Goal: Task Accomplishment & Management: Complete application form

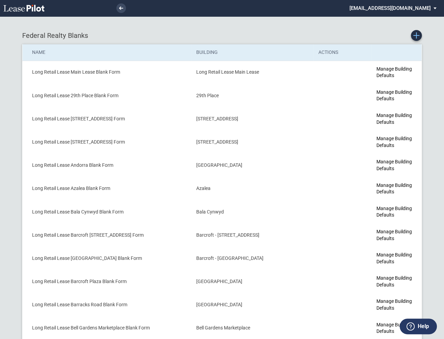
click at [416, 34] on use "Create new Blank Form" at bounding box center [416, 35] width 6 height 6
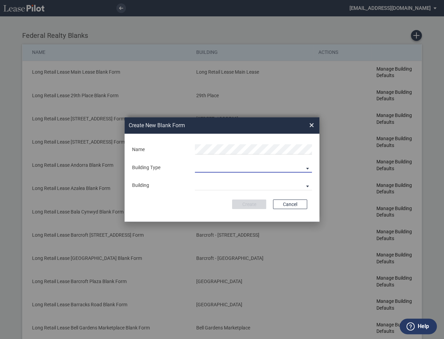
click at [216, 169] on md-select "Building Predefined Empty Building New Empty Building" at bounding box center [253, 168] width 117 height 10
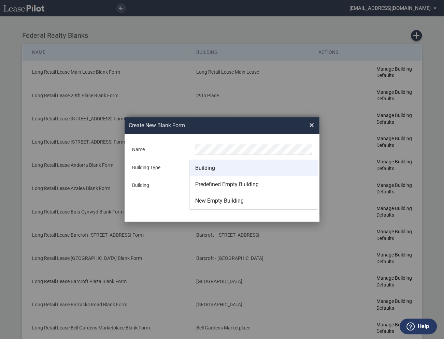
click at [213, 168] on div "Building" at bounding box center [205, 169] width 20 height 8
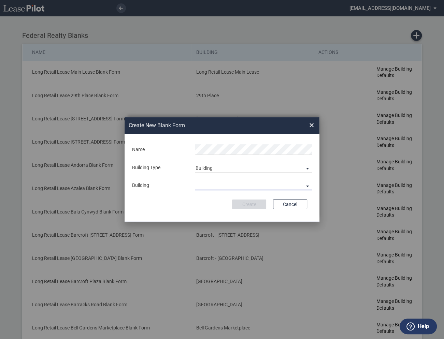
click at [213, 186] on md-select "29th Place 6464 Lincolnia Avenue 7770 Richmond Highway Andorra Azalea Bala Cynw…" at bounding box center [253, 185] width 117 height 10
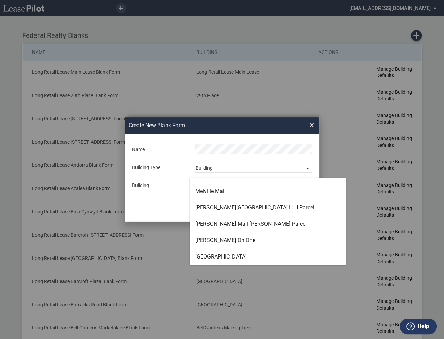
scroll to position [1374, 0]
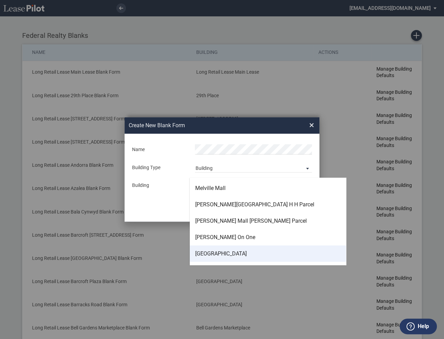
click at [212, 253] on div "Montrose Crossing" at bounding box center [221, 254] width 52 height 8
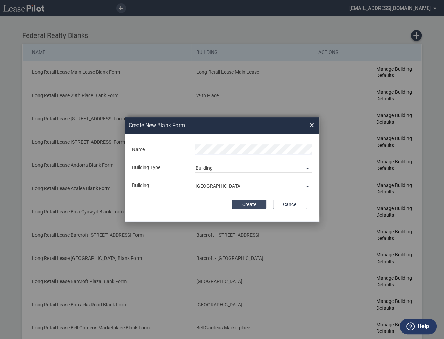
click at [244, 203] on button "Create" at bounding box center [249, 205] width 34 height 10
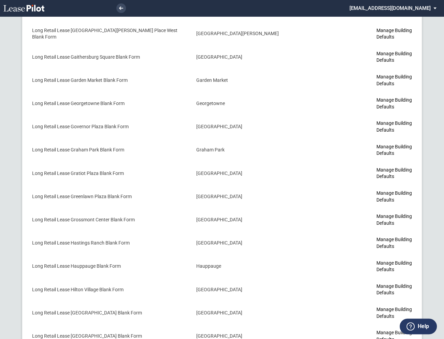
scroll to position [1461, 0]
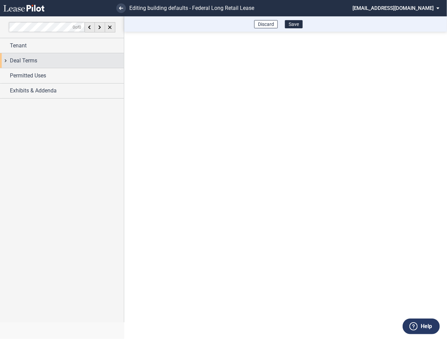
click at [7, 62] on div "Deal Terms" at bounding box center [62, 60] width 124 height 15
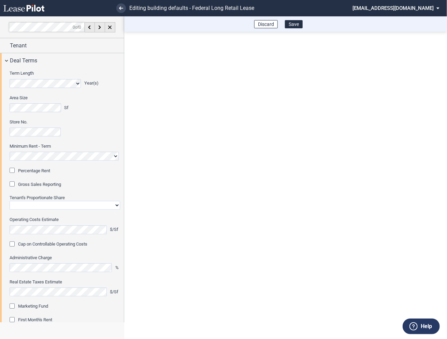
click at [14, 170] on div "Percentage Rent" at bounding box center [13, 171] width 7 height 7
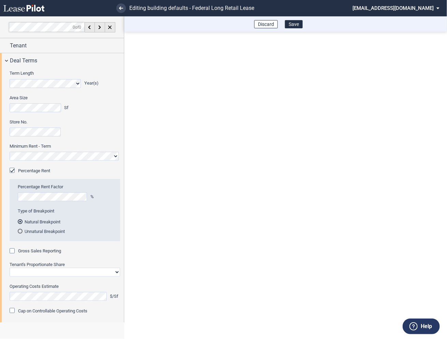
click at [13, 250] on div "Gross Sales Reporting" at bounding box center [13, 252] width 7 height 7
click at [31, 274] on select "Straight GLA Net Major" at bounding box center [65, 272] width 111 height 9
select select "straight GLA"
click at [10, 268] on select "Straight GLA Net Major" at bounding box center [65, 272] width 111 height 9
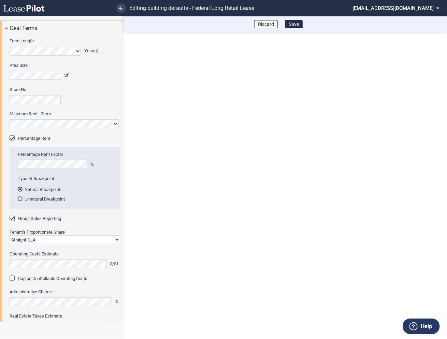
scroll to position [105, 0]
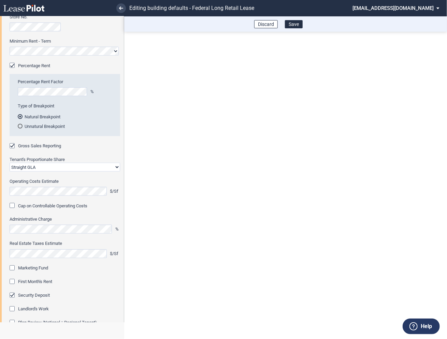
click at [13, 270] on div "Marketing Fund" at bounding box center [13, 269] width 7 height 7
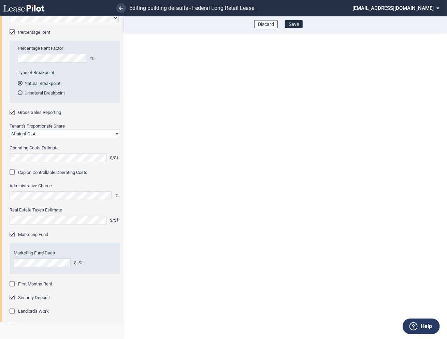
click at [14, 283] on div "First Month's Rent" at bounding box center [13, 285] width 7 height 7
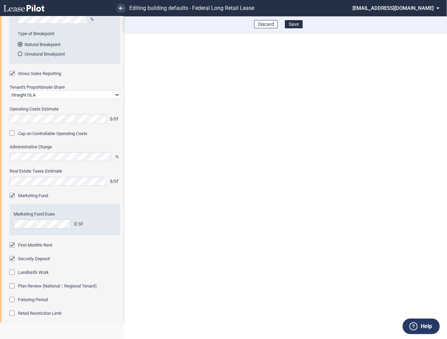
scroll to position [186, 0]
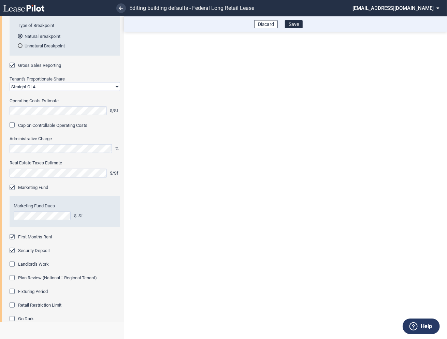
click at [13, 291] on div "Fixturing Period" at bounding box center [13, 292] width 7 height 7
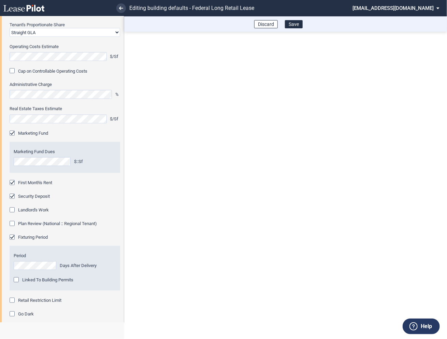
click at [14, 301] on div "Retail Restriction Limit" at bounding box center [13, 301] width 7 height 7
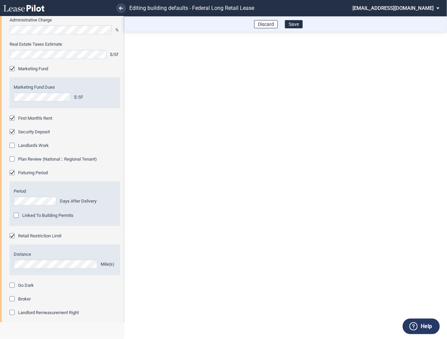
scroll to position [353, 0]
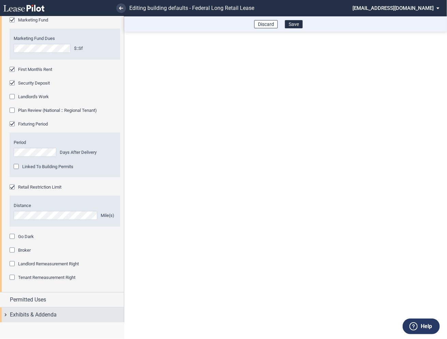
click at [6, 314] on div "Exhibits & Addenda" at bounding box center [62, 315] width 124 height 15
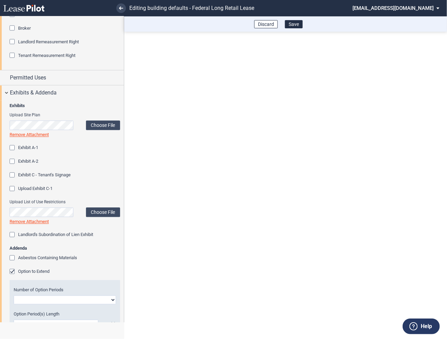
scroll to position [613, 0]
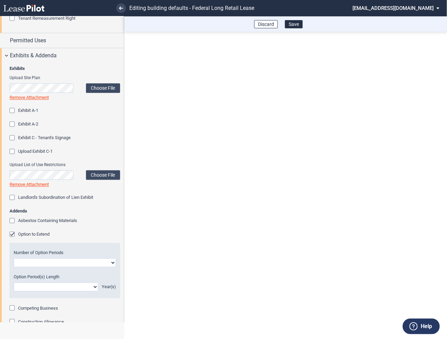
click at [13, 234] on div "Option to Extend" at bounding box center [13, 235] width 7 height 7
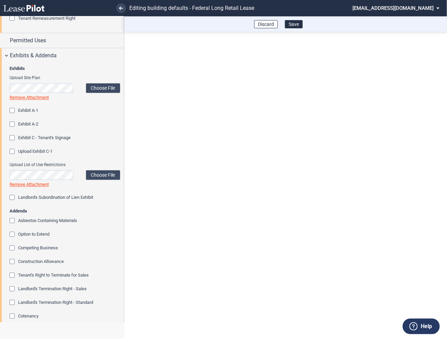
scroll to position [699, 0]
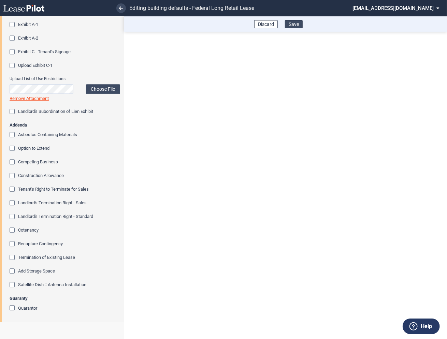
click at [295, 23] on button "Save" at bounding box center [294, 24] width 18 height 8
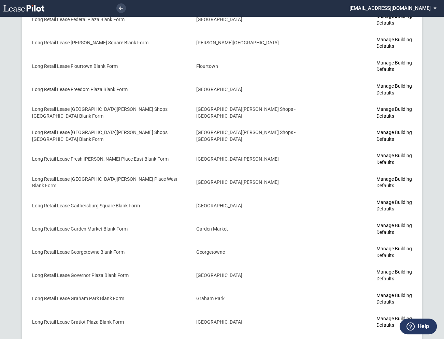
scroll to position [1461, 0]
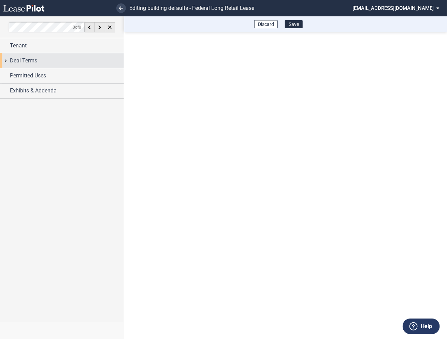
click at [8, 61] on div "Deal Terms" at bounding box center [62, 60] width 124 height 15
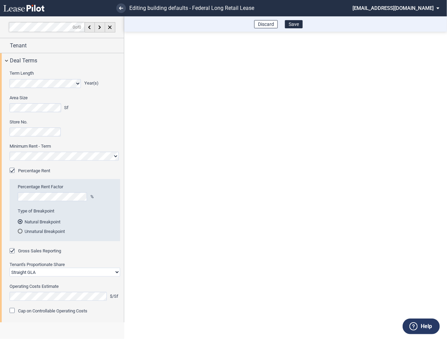
scroll to position [5, 0]
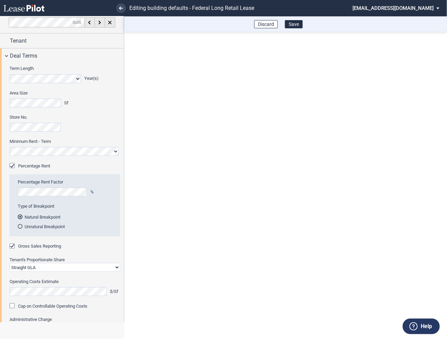
click at [396, 7] on md-select "[EMAIL_ADDRESS][DOMAIN_NAME] Super Admin Area Admin Area Settings Sign Out" at bounding box center [399, 7] width 94 height 15
click at [387, 18] on div "Super Admin Area" at bounding box center [403, 18] width 38 height 7
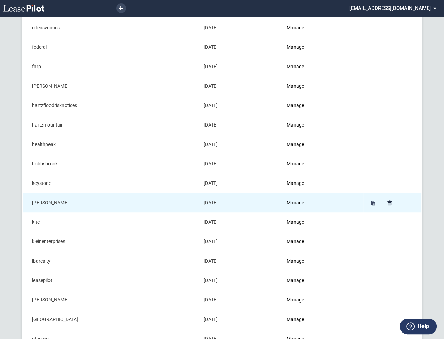
scroll to position [250, 0]
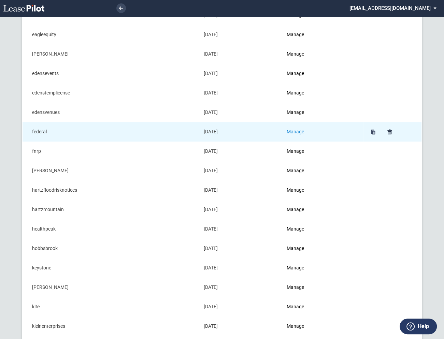
click at [303, 130] on link "Manage" at bounding box center [295, 131] width 17 height 5
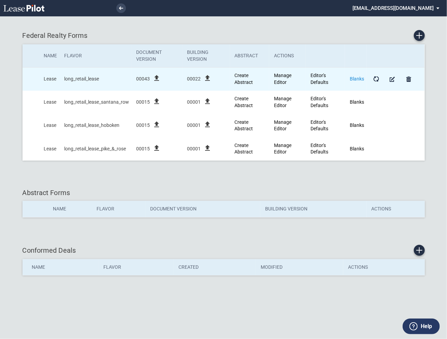
click at [357, 79] on link "Blanks" at bounding box center [357, 78] width 14 height 5
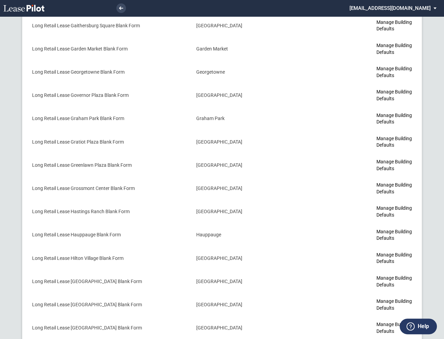
scroll to position [1461, 0]
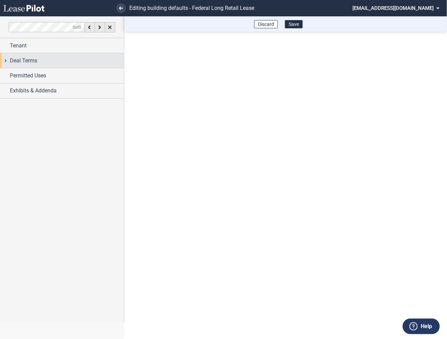
click at [8, 61] on div "Deal Terms" at bounding box center [62, 60] width 124 height 15
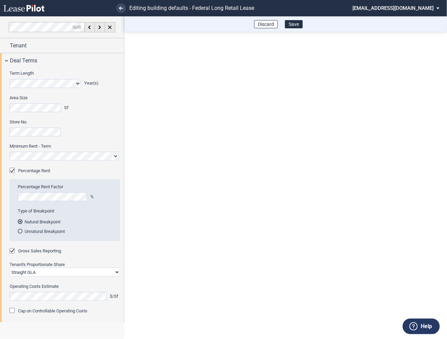
scroll to position [56, 0]
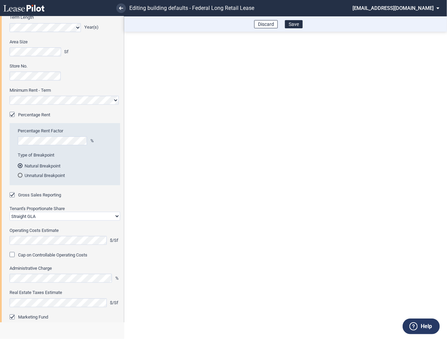
click at [393, 6] on md-select "federal@leasepilot.co Super Admin Area Admin Area Settings Sign Out" at bounding box center [399, 7] width 94 height 15
click at [388, 21] on div "Super Admin Area" at bounding box center [403, 18] width 38 height 7
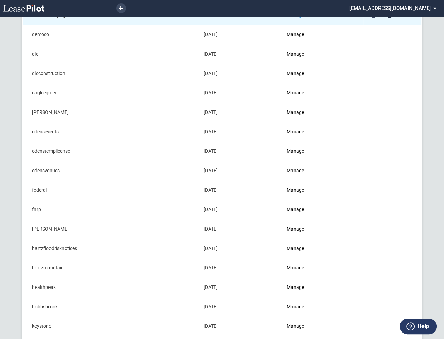
scroll to position [206, 0]
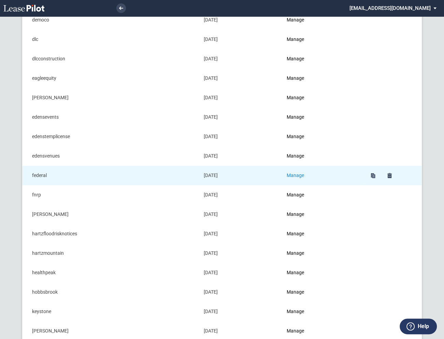
click at [303, 175] on link "Manage" at bounding box center [295, 175] width 17 height 5
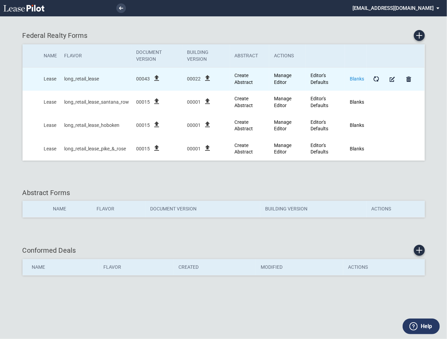
click at [357, 79] on link "Blanks" at bounding box center [357, 78] width 14 height 5
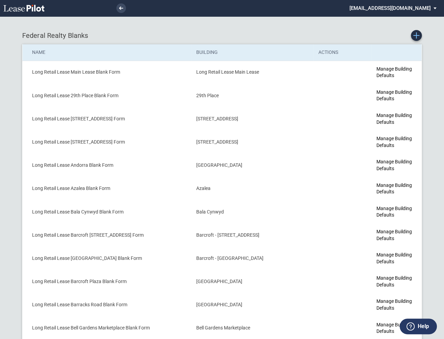
click at [417, 35] on use "Create new Blank Form" at bounding box center [416, 35] width 6 height 6
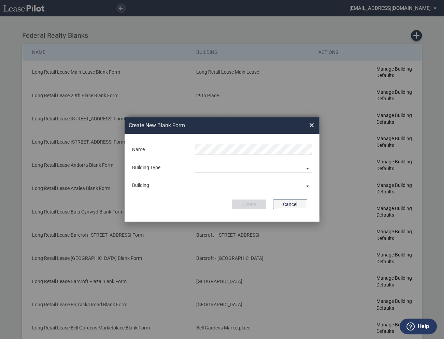
click at [285, 203] on button "Cancel" at bounding box center [290, 205] width 34 height 10
click at [311, 125] on span "×" at bounding box center [311, 125] width 5 height 11
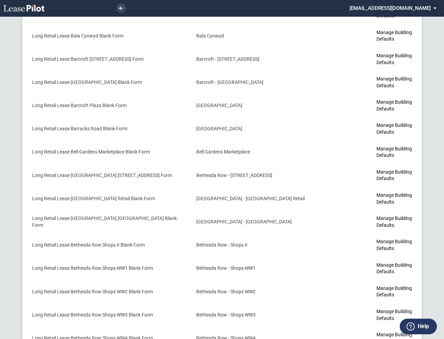
scroll to position [13, 0]
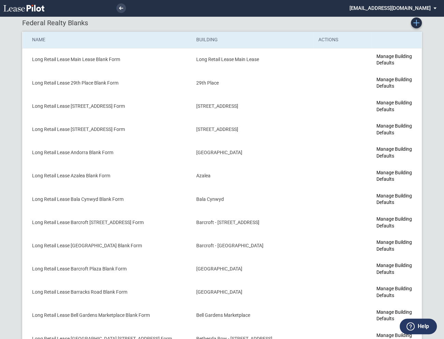
click at [417, 24] on icon "Create new Blank Form" at bounding box center [416, 23] width 6 height 6
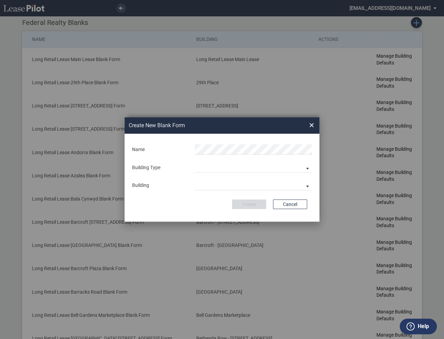
scroll to position [0, 0]
click at [228, 168] on md-select "Building Predefined Empty Building New Empty Building" at bounding box center [253, 168] width 117 height 10
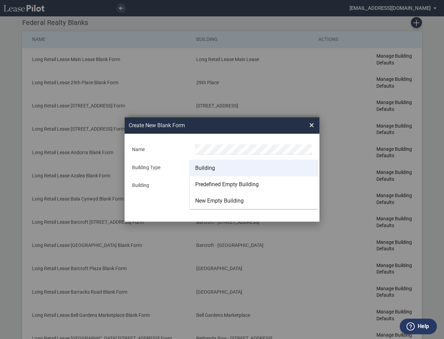
click at [216, 168] on md-option "Building" at bounding box center [254, 168] width 128 height 16
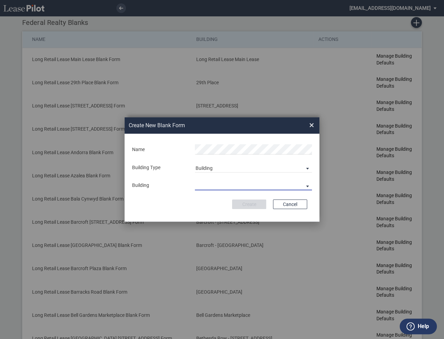
click at [212, 187] on md-select "29th Place [STREET_ADDRESS] [STREET_ADDRESS] [GEOGRAPHIC_DATA] Azalea Bala Cynw…" at bounding box center [253, 185] width 117 height 10
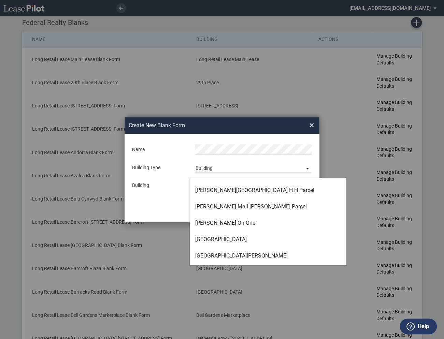
scroll to position [1389, 0]
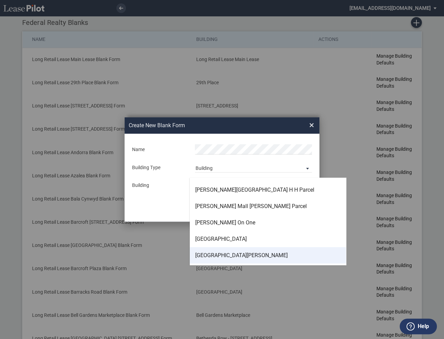
click at [214, 255] on div "[GEOGRAPHIC_DATA][PERSON_NAME]" at bounding box center [241, 256] width 93 height 8
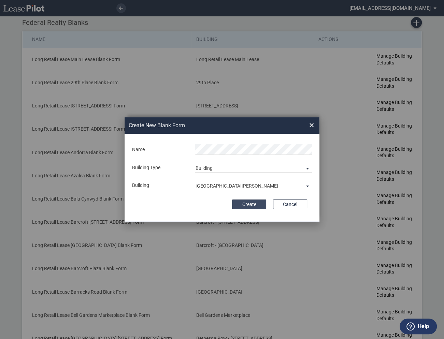
click at [251, 202] on button "Create" at bounding box center [249, 205] width 34 height 10
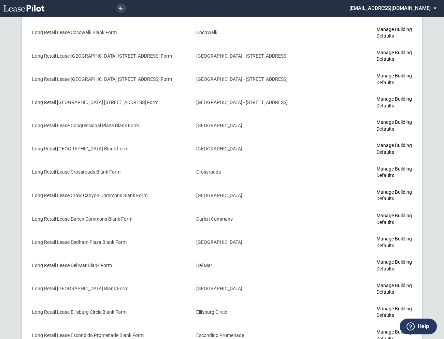
scroll to position [1480, 0]
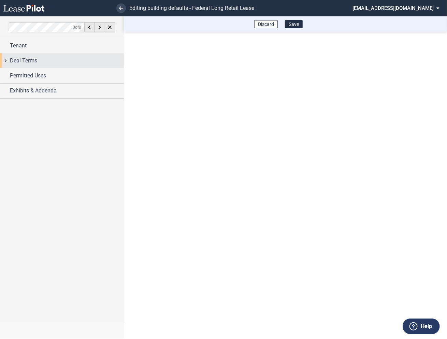
click at [7, 61] on div "Deal Terms" at bounding box center [62, 60] width 124 height 15
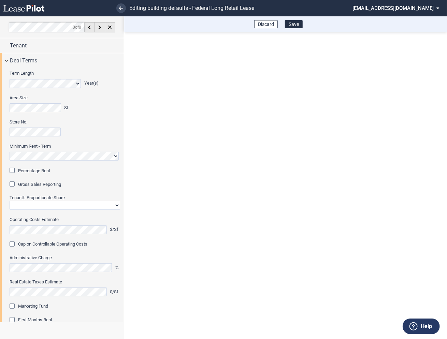
click at [13, 169] on div "Percentage Rent" at bounding box center [13, 171] width 7 height 7
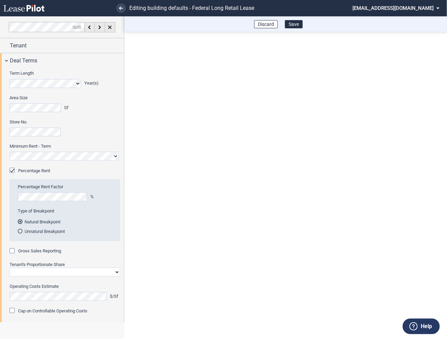
click at [13, 251] on div "Gross Sales Reporting" at bounding box center [13, 252] width 7 height 7
click at [21, 272] on select "Straight GLA Net Major" at bounding box center [65, 272] width 111 height 9
select select "straight GLA"
click at [10, 268] on select "Straight GLA Net Major" at bounding box center [65, 272] width 111 height 9
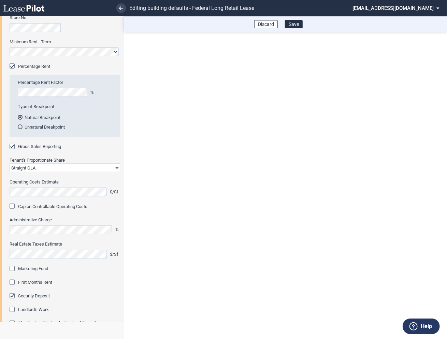
scroll to position [132, 0]
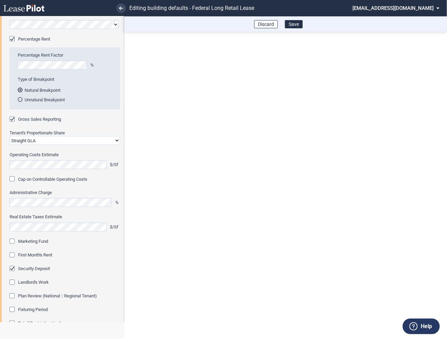
click at [11, 241] on div "Marketing Fund" at bounding box center [13, 242] width 7 height 7
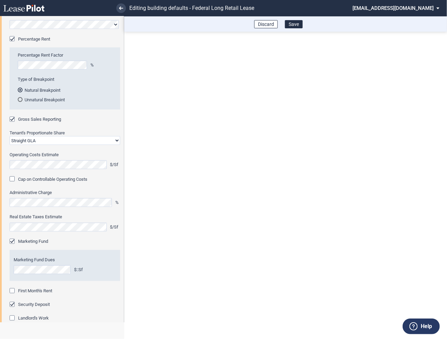
click at [13, 291] on div "First Month's Rent" at bounding box center [13, 292] width 7 height 7
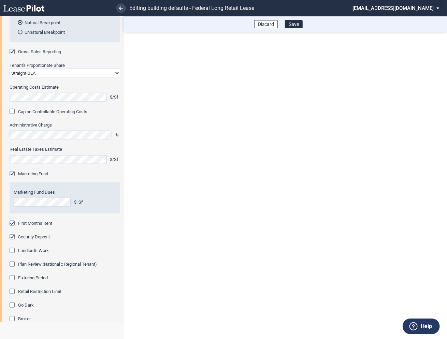
scroll to position [200, 0]
click at [11, 278] on div "Fixturing Period" at bounding box center [13, 278] width 7 height 7
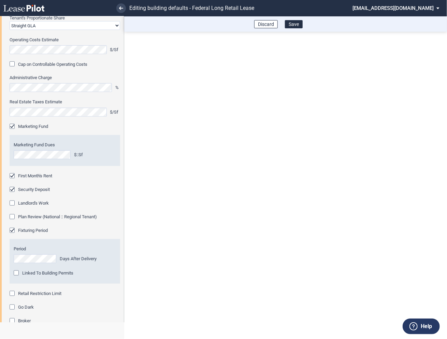
scroll to position [270, 0]
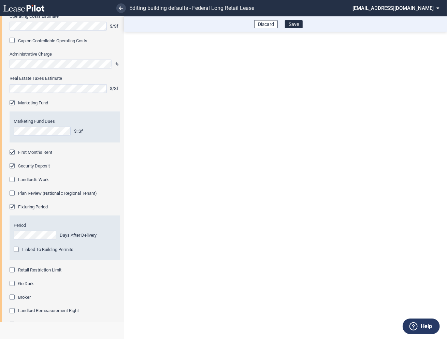
click at [12, 271] on div "Retail Restriction Limit" at bounding box center [13, 271] width 7 height 7
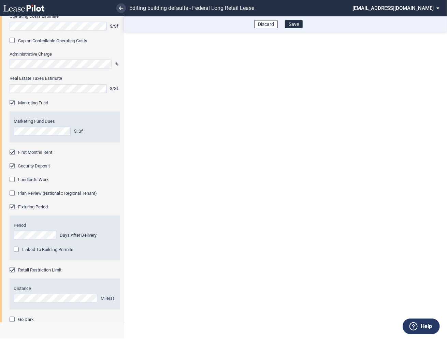
scroll to position [353, 0]
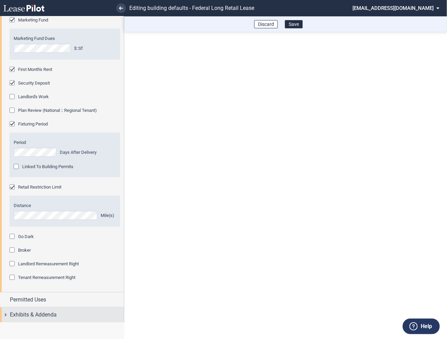
click at [5, 315] on div "Exhibits & Addenda" at bounding box center [62, 315] width 124 height 15
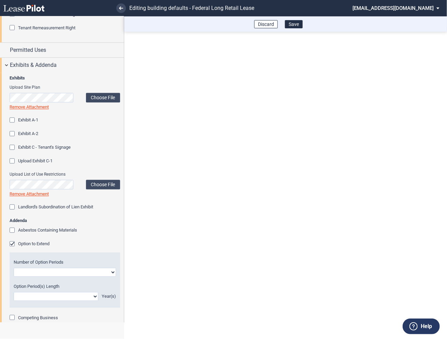
scroll to position [608, 0]
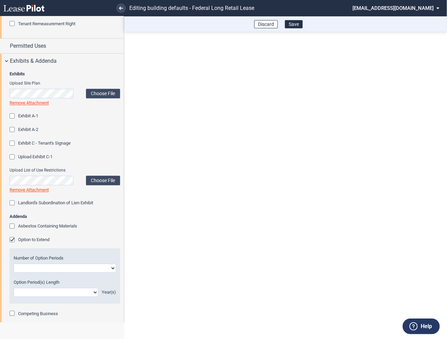
click at [14, 241] on div "Option to Extend" at bounding box center [13, 240] width 7 height 7
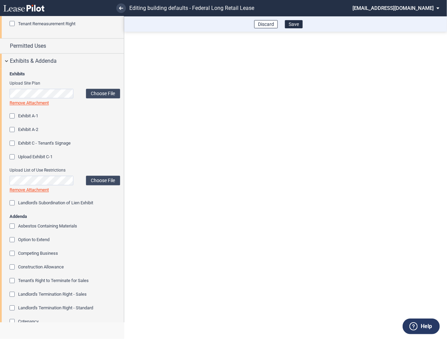
scroll to position [699, 0]
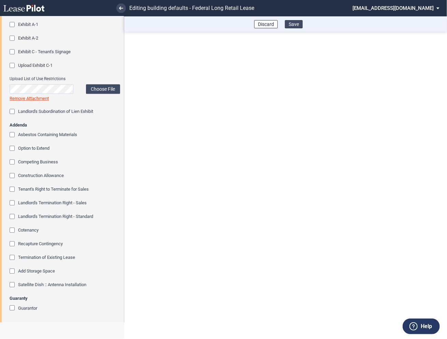
click at [297, 23] on button "Save" at bounding box center [294, 24] width 18 height 8
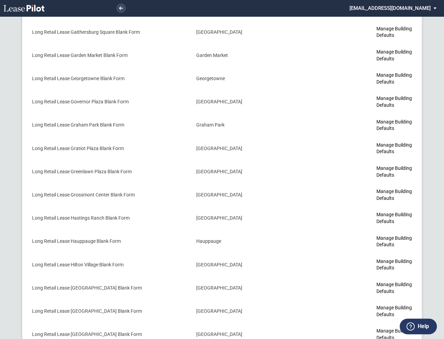
scroll to position [1480, 0]
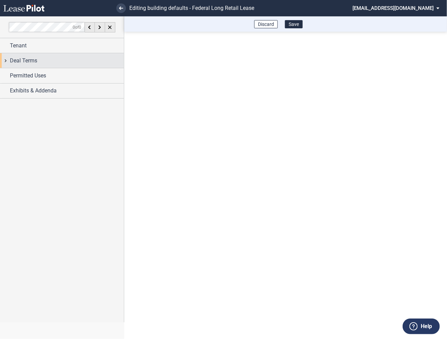
click at [5, 60] on div "Deal Terms" at bounding box center [62, 60] width 124 height 15
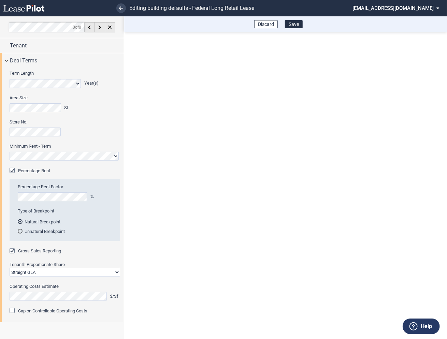
click at [392, 6] on md-select "federal@leasepilot.co Super Admin Area Admin Area Settings Sign Out" at bounding box center [399, 7] width 94 height 15
click at [392, 17] on div "Super Admin Area" at bounding box center [403, 18] width 38 height 7
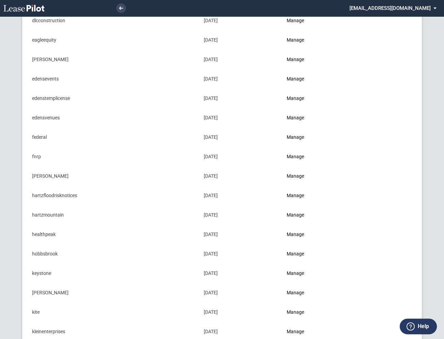
scroll to position [235, 0]
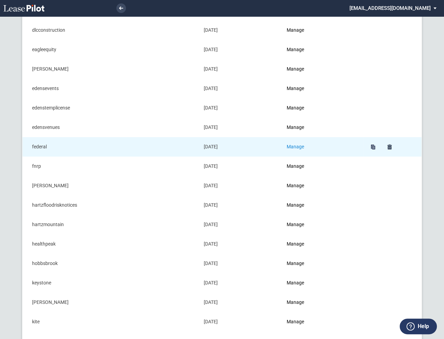
click at [304, 145] on link "Manage" at bounding box center [295, 146] width 17 height 5
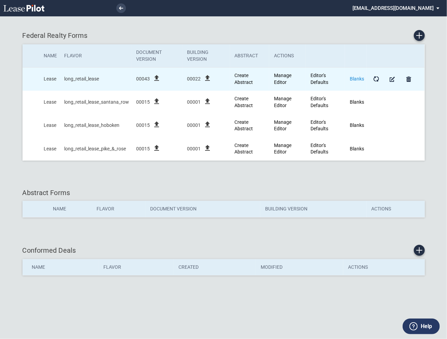
click at [359, 79] on link "Blanks" at bounding box center [357, 78] width 14 height 5
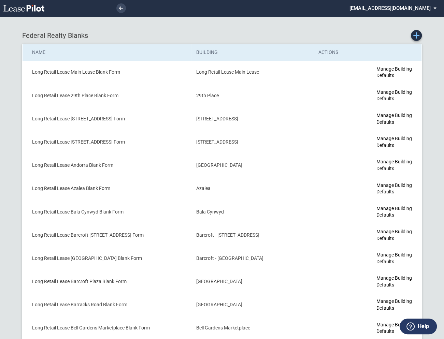
click at [417, 38] on icon "Create new Blank Form" at bounding box center [416, 35] width 6 height 6
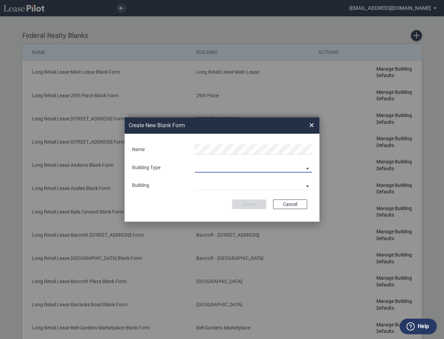
click at [202, 166] on md-select "Building Predefined Empty Building New Empty Building" at bounding box center [253, 168] width 117 height 10
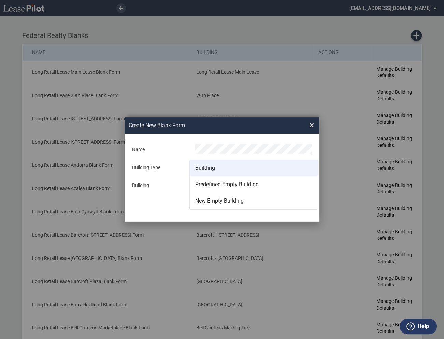
click at [203, 170] on div "Building" at bounding box center [205, 169] width 20 height 8
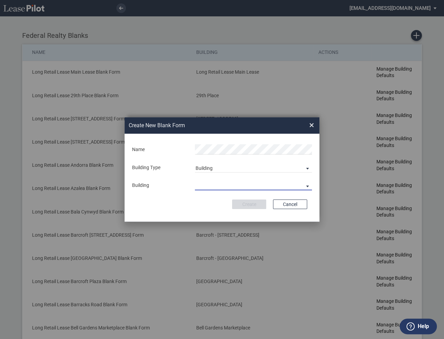
click at [204, 186] on md-select "29th Place 6464 Lincolnia Avenue 7770 Richmond Highway Andorra Azalea Bala Cynw…" at bounding box center [253, 185] width 117 height 10
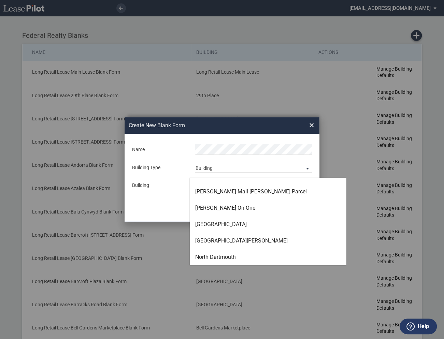
scroll to position [1404, 0]
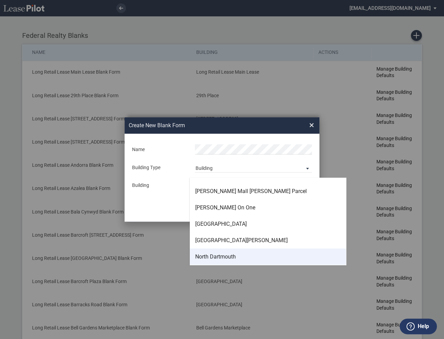
click at [211, 256] on div "North Dartmouth" at bounding box center [215, 257] width 41 height 8
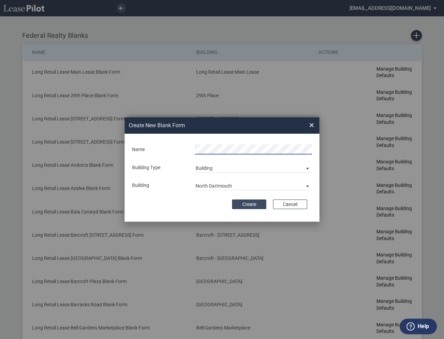
click at [245, 204] on button "Create" at bounding box center [249, 205] width 34 height 10
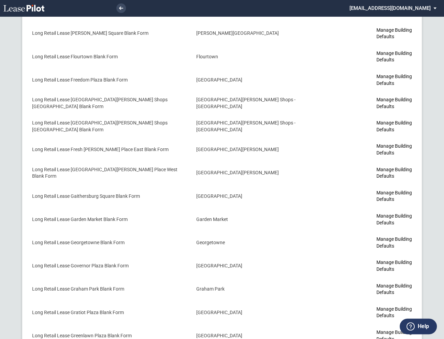
scroll to position [1500, 0]
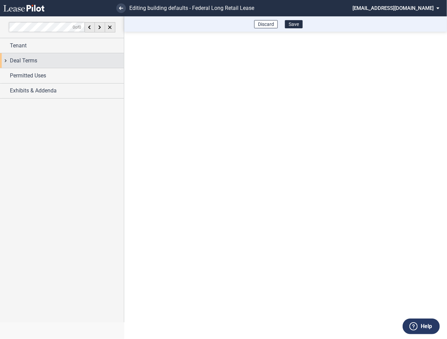
click at [6, 64] on div "Deal Terms" at bounding box center [62, 60] width 124 height 15
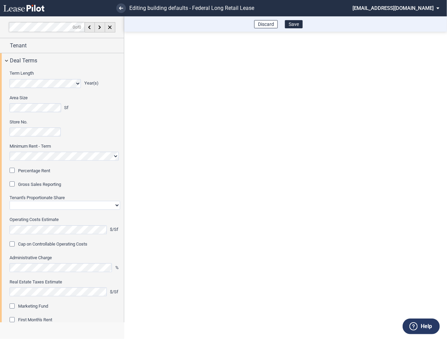
click at [14, 170] on div "Percentage Rent" at bounding box center [13, 171] width 7 height 7
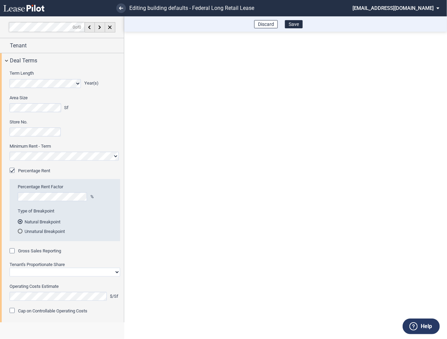
click at [15, 250] on div "Gross Sales Reporting" at bounding box center [13, 252] width 7 height 7
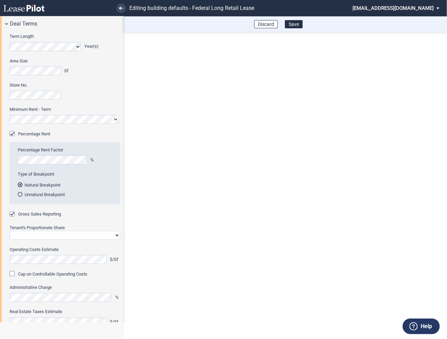
click at [29, 233] on select "Straight GLA Net Major" at bounding box center [65, 235] width 111 height 9
select select "straight GLA"
click at [10, 231] on select "Straight GLA Net Major" at bounding box center [65, 235] width 111 height 9
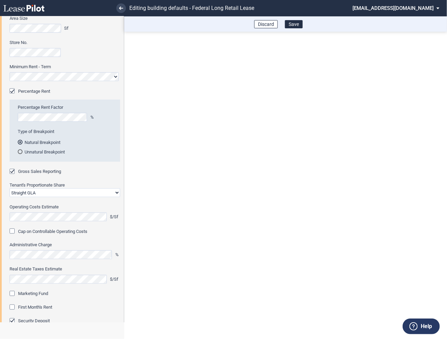
scroll to position [84, 0]
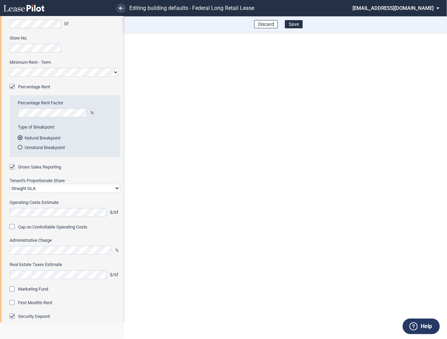
click at [14, 288] on div "Marketing Fund" at bounding box center [13, 290] width 7 height 7
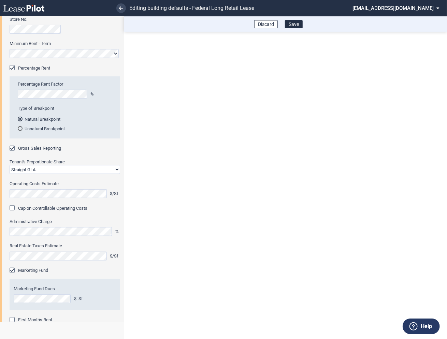
scroll to position [117, 0]
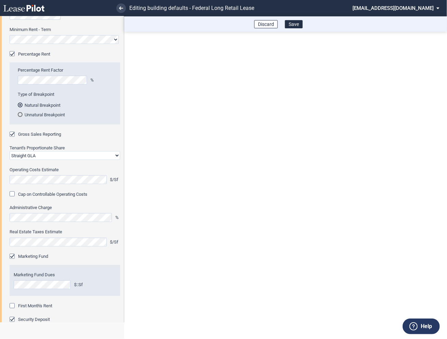
click at [13, 306] on div "First Month's Rent" at bounding box center [13, 307] width 7 height 7
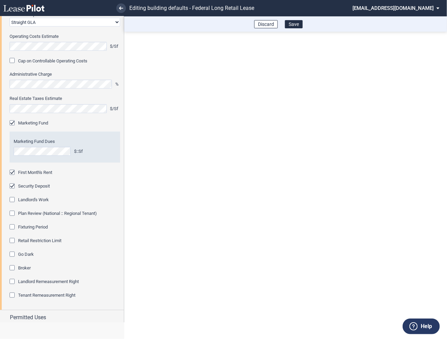
scroll to position [255, 0]
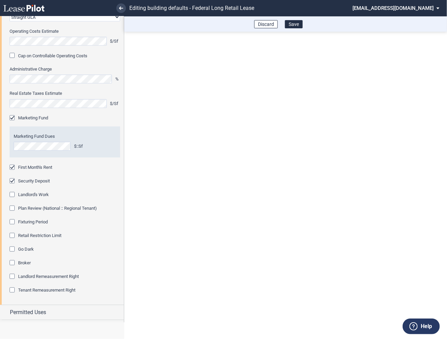
click at [13, 224] on div "Fixturing Period" at bounding box center [13, 223] width 7 height 7
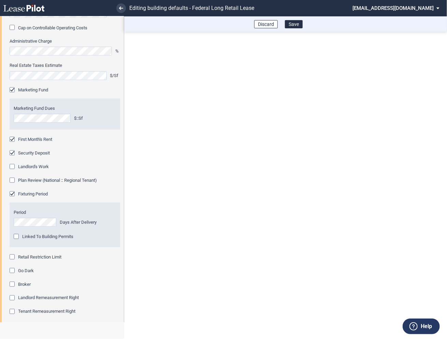
click at [13, 258] on div "Retail Restriction Limit" at bounding box center [13, 258] width 7 height 7
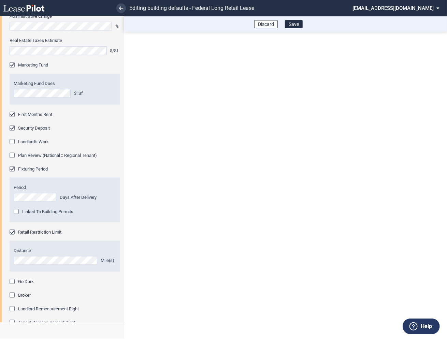
scroll to position [353, 0]
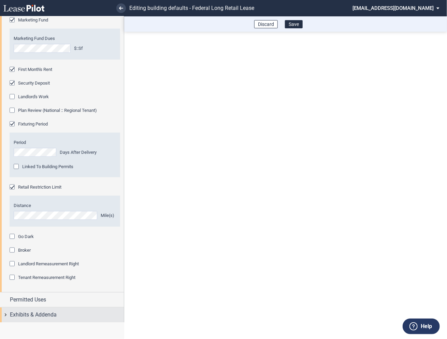
click at [7, 313] on div "Exhibits & Addenda" at bounding box center [62, 315] width 124 height 15
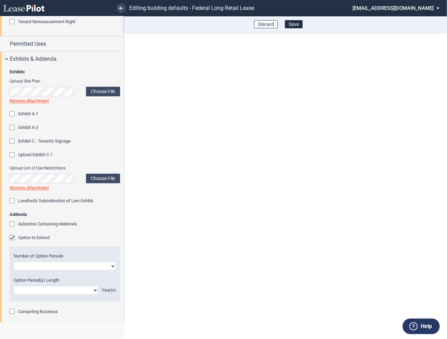
scroll to position [623, 0]
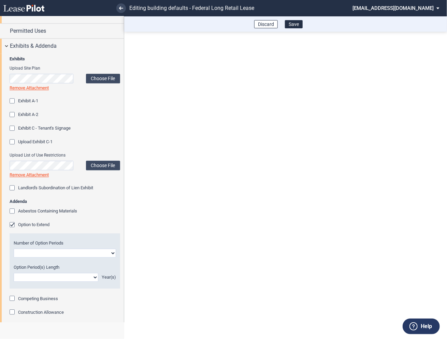
click at [12, 226] on div "Option to Extend" at bounding box center [13, 225] width 7 height 7
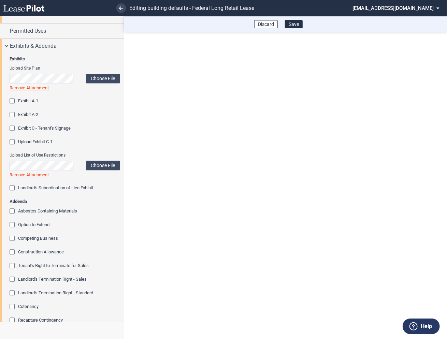
scroll to position [699, 0]
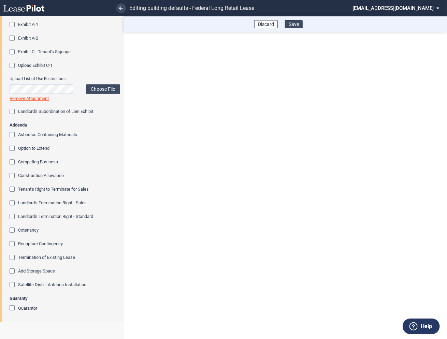
click at [297, 26] on button "Save" at bounding box center [294, 24] width 18 height 8
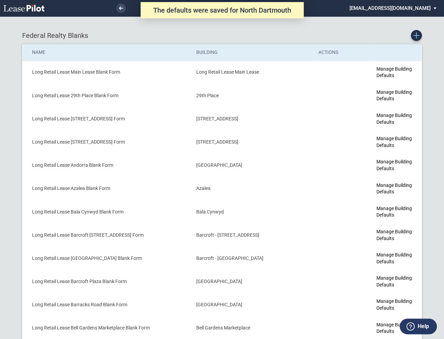
click at [416, 36] on use "Create new Blank Form" at bounding box center [416, 35] width 6 height 6
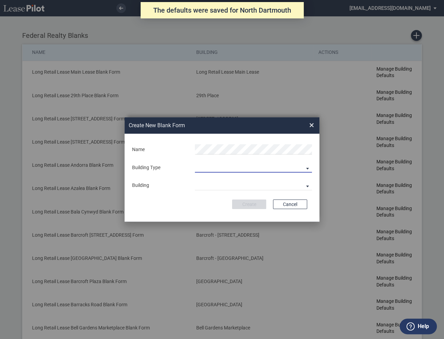
click at [227, 168] on md-select "Building Predefined Empty Building New Empty Building" at bounding box center [253, 168] width 117 height 10
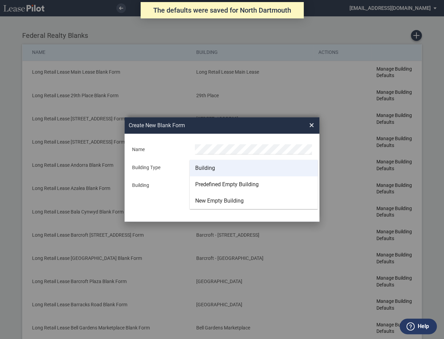
click at [219, 167] on md-option "Building" at bounding box center [254, 168] width 128 height 16
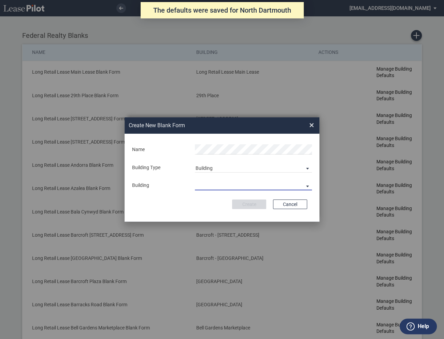
click at [217, 185] on md-select "29th Place [STREET_ADDRESS] [STREET_ADDRESS] [GEOGRAPHIC_DATA] Azalea Bala Cynw…" at bounding box center [253, 185] width 117 height 10
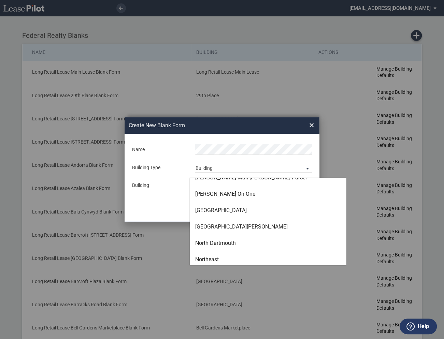
scroll to position [1419, 0]
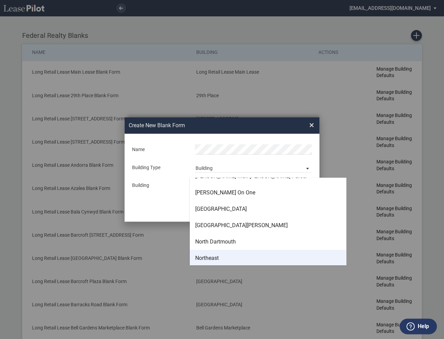
click at [214, 259] on div "Northeast" at bounding box center [207, 259] width 24 height 8
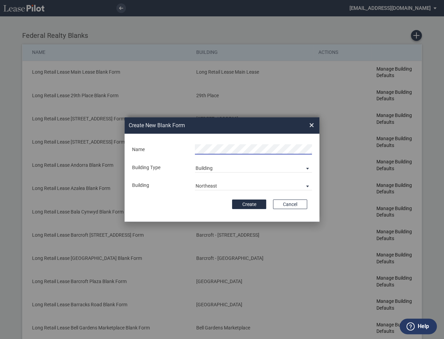
click at [217, 201] on div "Create Cancel" at bounding box center [222, 205] width 170 height 10
click at [252, 206] on button "Create" at bounding box center [249, 205] width 34 height 10
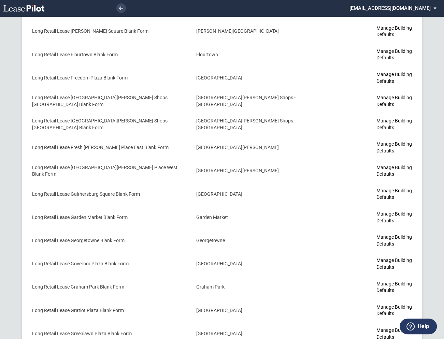
scroll to position [1519, 0]
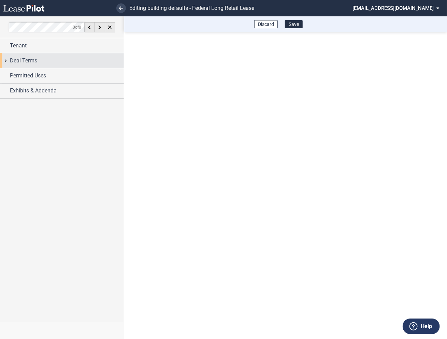
click at [8, 62] on div "Deal Terms" at bounding box center [62, 60] width 124 height 15
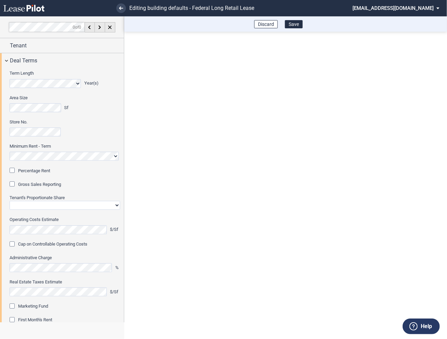
click at [13, 173] on div "Percentage Rent" at bounding box center [13, 171] width 7 height 7
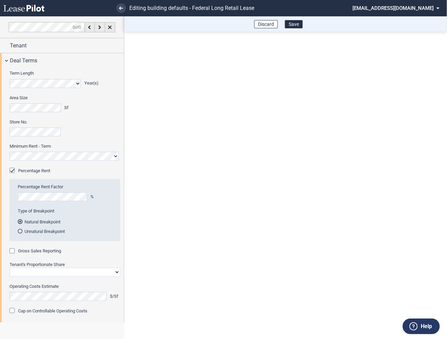
click at [13, 251] on div "Gross Sales Reporting" at bounding box center [13, 252] width 7 height 7
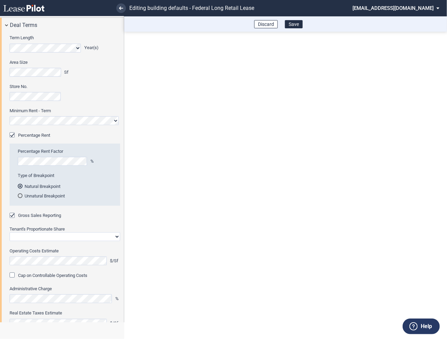
click at [29, 237] on select "Straight GLA Net Major" at bounding box center [65, 237] width 111 height 9
select select "straight GLA"
click at [10, 233] on select "Straight GLA Net Major" at bounding box center [65, 237] width 111 height 9
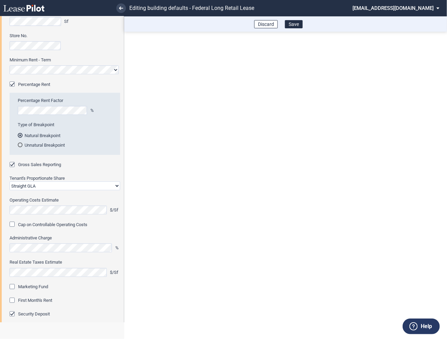
scroll to position [89, 0]
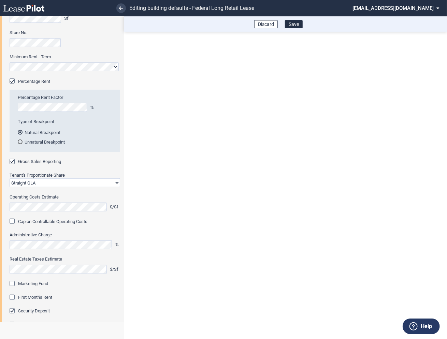
click at [14, 281] on div "Marketing Fund" at bounding box center [13, 284] width 7 height 7
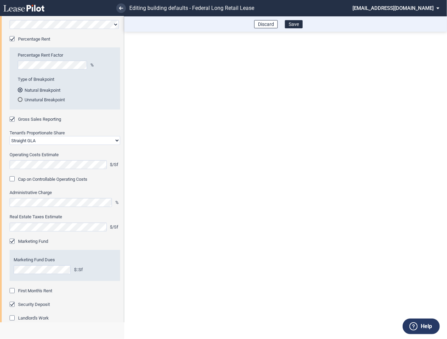
scroll to position [135, 0]
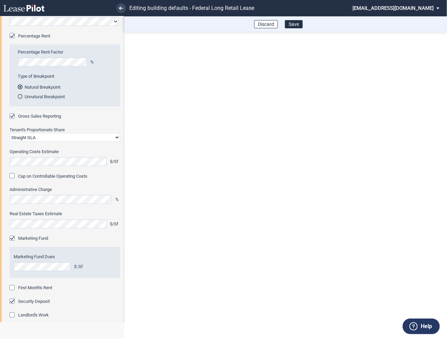
click at [13, 290] on div "First Month's Rent" at bounding box center [13, 288] width 7 height 7
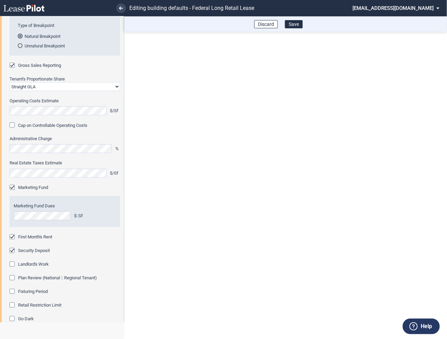
scroll to position [194, 0]
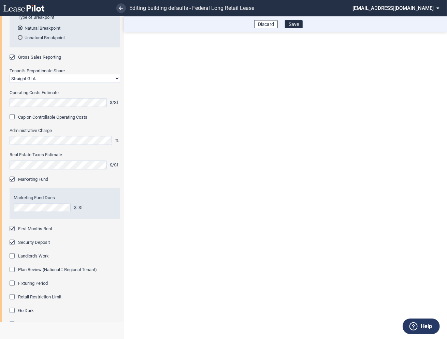
click at [13, 284] on div "Fixturing Period" at bounding box center [13, 284] width 7 height 7
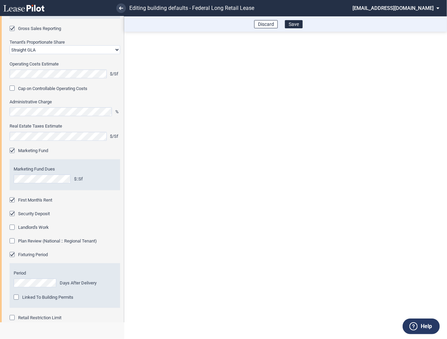
scroll to position [243, 0]
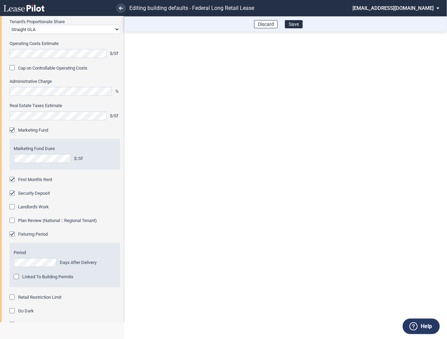
click at [12, 295] on div "Retail Restriction Limit" at bounding box center [13, 298] width 7 height 7
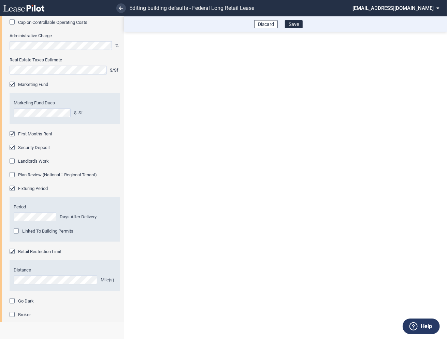
scroll to position [353, 0]
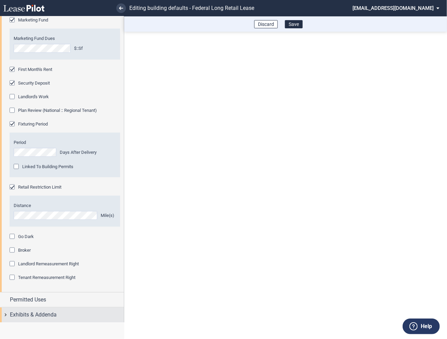
click at [9, 313] on div "Exhibits & Addenda" at bounding box center [62, 315] width 124 height 15
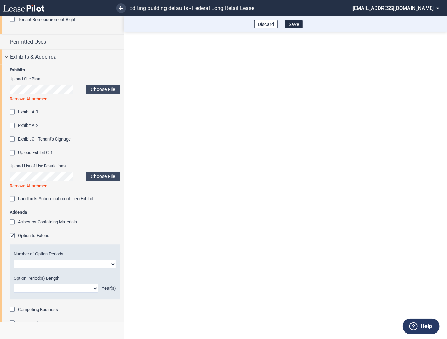
scroll to position [623, 0]
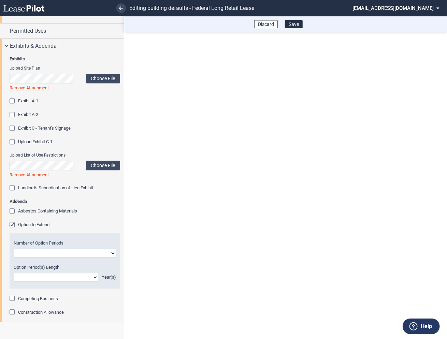
click at [12, 226] on div "Option to Extend" at bounding box center [13, 225] width 7 height 7
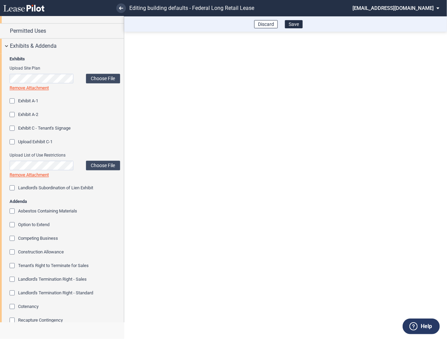
scroll to position [699, 0]
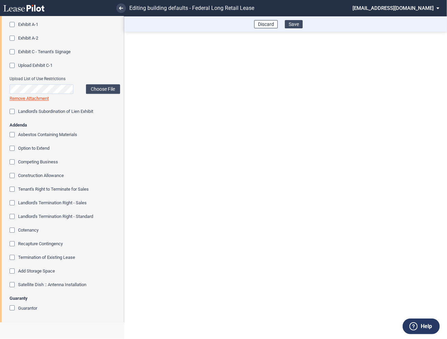
click at [298, 22] on button "Save" at bounding box center [294, 24] width 18 height 8
